Goal: Task Accomplishment & Management: Use online tool/utility

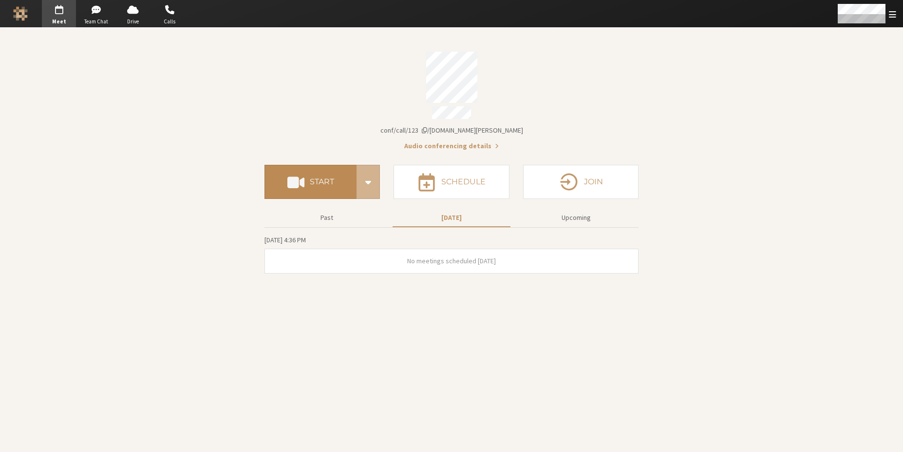
click at [302, 179] on span at bounding box center [295, 182] width 17 height 18
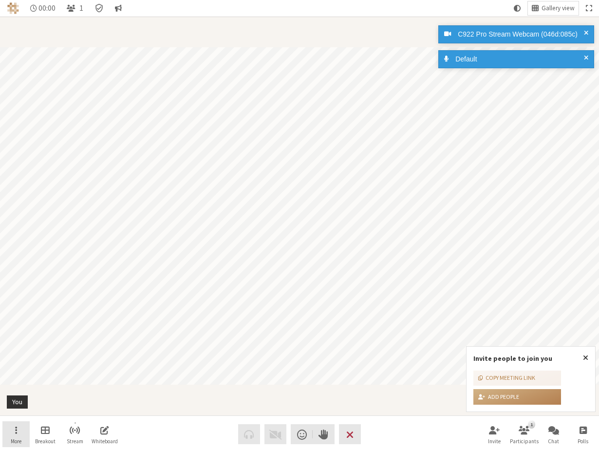
click at [17, 438] on span "More" at bounding box center [16, 441] width 11 height 6
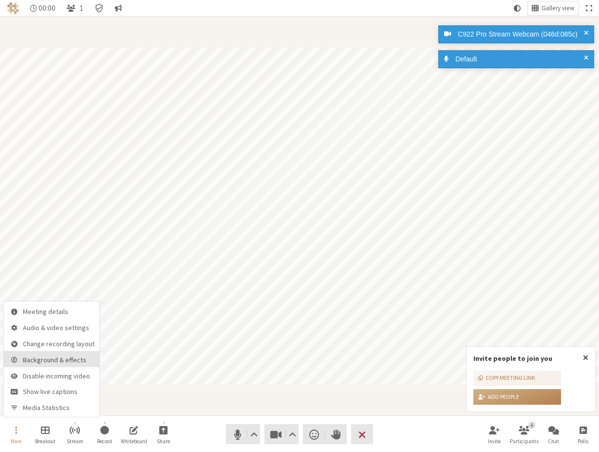
click at [56, 362] on span "Background & effects" at bounding box center [59, 359] width 72 height 7
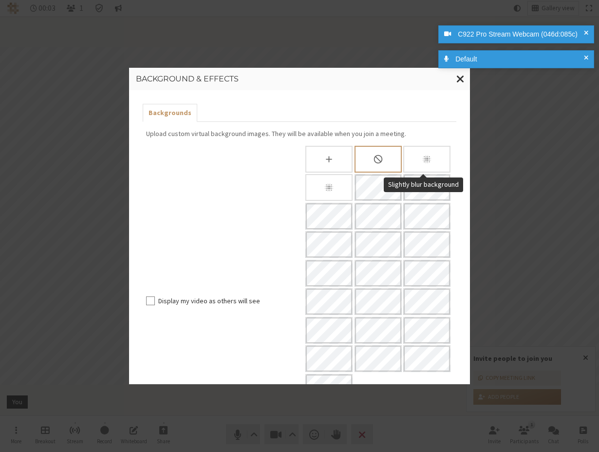
click at [415, 162] on div "Slightly blur background" at bounding box center [426, 159] width 47 height 27
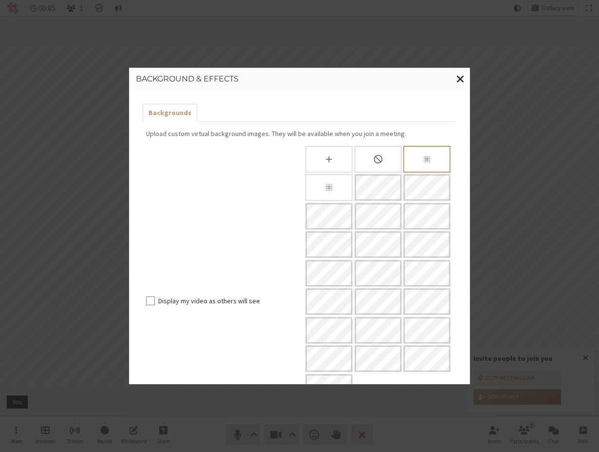
click at [339, 187] on div "Blur background" at bounding box center [328, 187] width 47 height 27
click at [423, 158] on icon "Slightly blur background" at bounding box center [427, 159] width 8 height 8
click at [332, 184] on div "Blur background" at bounding box center [328, 187] width 47 height 27
click at [379, 156] on icon "None" at bounding box center [378, 159] width 10 height 10
click at [429, 161] on div "Slightly blur background" at bounding box center [426, 159] width 47 height 27
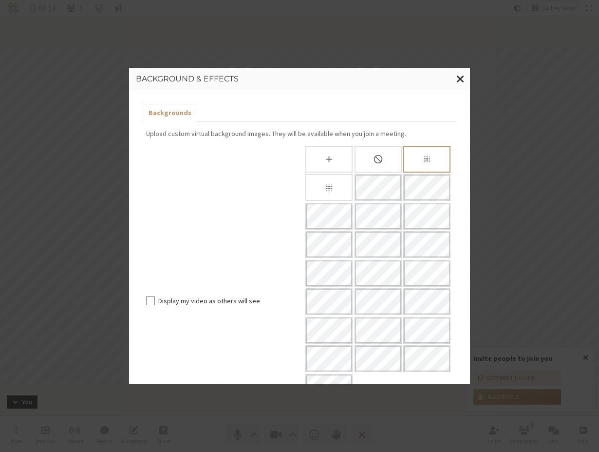
click at [337, 188] on div "Blur background" at bounding box center [328, 187] width 47 height 27
click at [377, 157] on icon "None" at bounding box center [378, 159] width 10 height 10
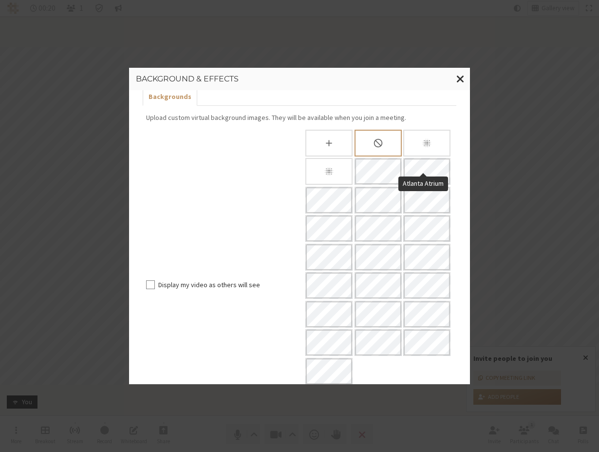
scroll to position [30, 0]
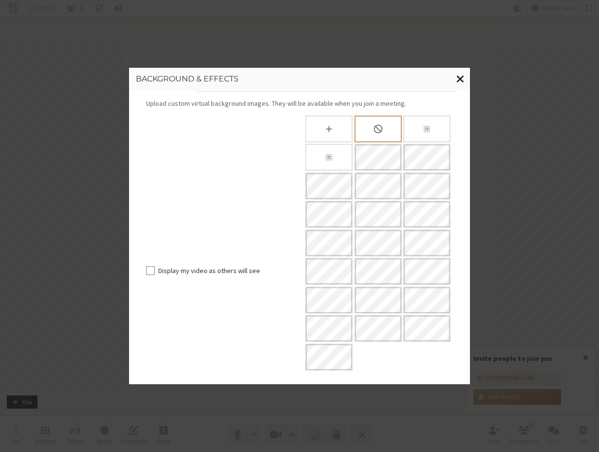
click at [459, 84] on span "Close modal" at bounding box center [460, 79] width 8 height 12
